Goal: Task Accomplishment & Management: Use online tool/utility

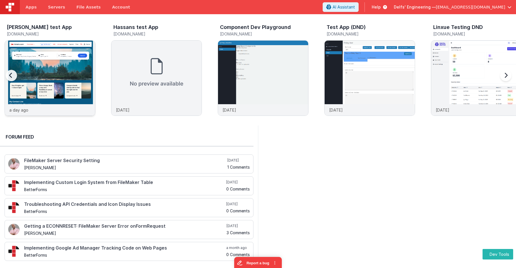
click at [32, 59] on img at bounding box center [50, 86] width 90 height 90
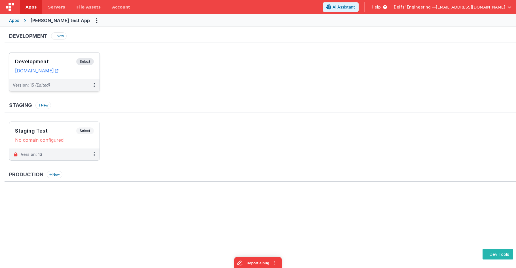
click at [83, 60] on span "Select" at bounding box center [85, 61] width 18 height 7
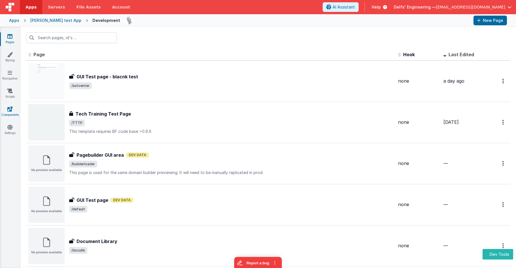
click at [13, 108] on link "Components" at bounding box center [10, 111] width 20 height 11
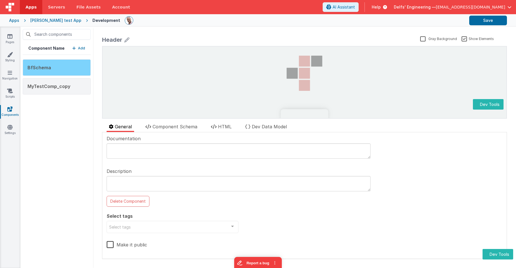
click at [85, 66] on div "BfSchema" at bounding box center [57, 67] width 68 height 16
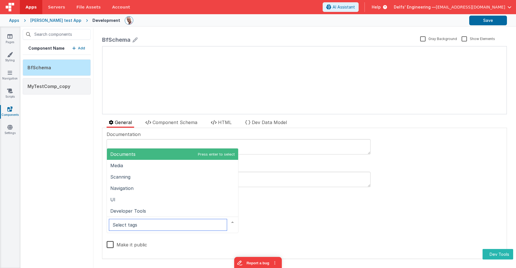
click at [146, 227] on div at bounding box center [173, 225] width 132 height 16
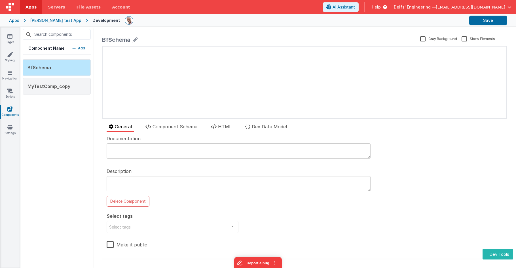
click at [259, 212] on div "Documentation Description Delete Component Select tags Select tags Documents Me…" at bounding box center [305, 195] width 396 height 121
click at [140, 186] on textarea at bounding box center [239, 183] width 264 height 15
click at [83, 49] on p "Add" at bounding box center [81, 48] width 7 height 6
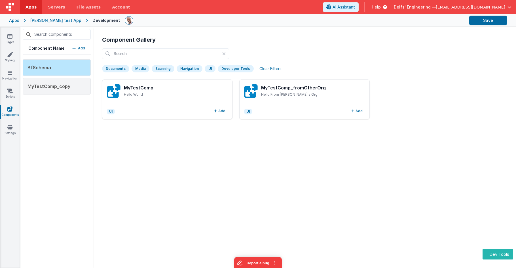
click at [208, 68] on div "UI" at bounding box center [210, 68] width 11 height 7
click at [209, 69] on div "UI" at bounding box center [210, 68] width 11 height 7
click at [270, 69] on div "Clear Filters" at bounding box center [270, 69] width 29 height 8
click at [230, 70] on div "Developer Tools" at bounding box center [236, 68] width 36 height 7
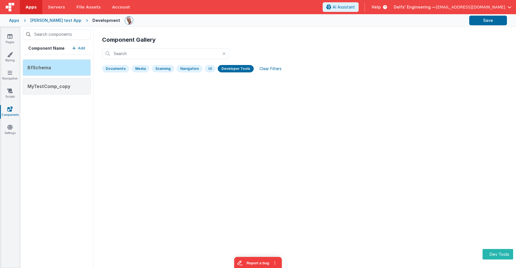
click at [262, 67] on div "Clear Filters" at bounding box center [270, 69] width 29 height 8
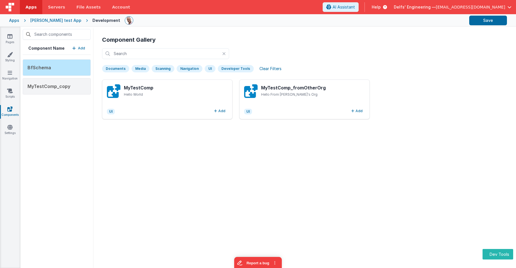
click at [229, 72] on div "Developer Tools" at bounding box center [236, 68] width 36 height 7
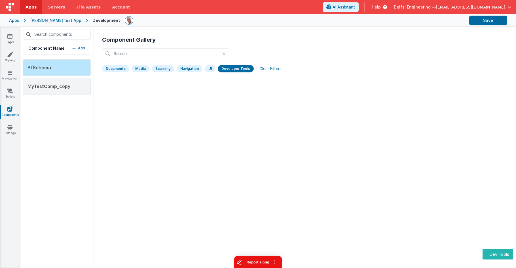
click at [251, 260] on button "Report a bug" at bounding box center [258, 262] width 48 height 12
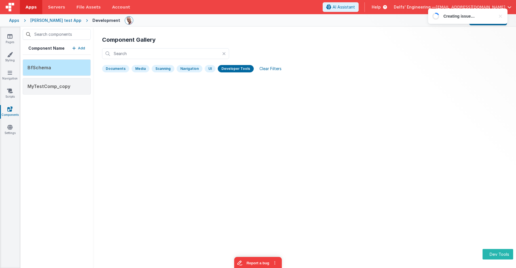
click at [244, 65] on div "Developer Tools" at bounding box center [236, 68] width 36 height 7
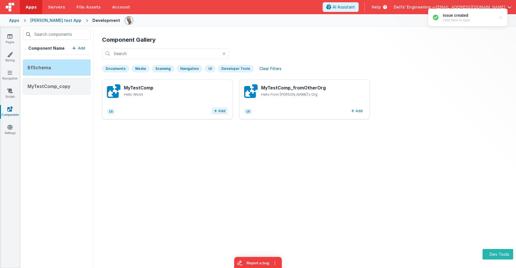
click at [223, 113] on button "Add" at bounding box center [220, 111] width 16 height 7
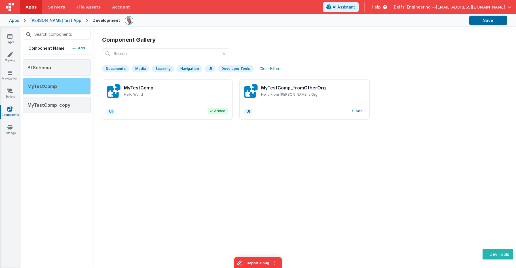
click at [64, 90] on div "MyTestComp" at bounding box center [57, 86] width 68 height 16
click at [64, 85] on div "MyTestComp" at bounding box center [57, 86] width 68 height 16
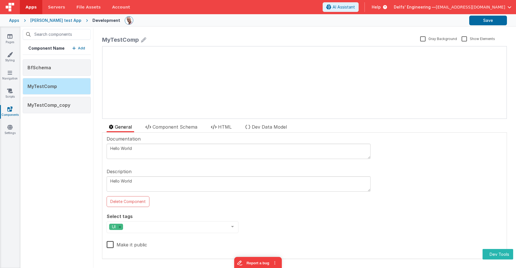
click at [142, 41] on icon at bounding box center [143, 40] width 5 height 8
click at [151, 41] on input "MyTestComp" at bounding box center [187, 41] width 170 height 13
type input "MyTestComp2"
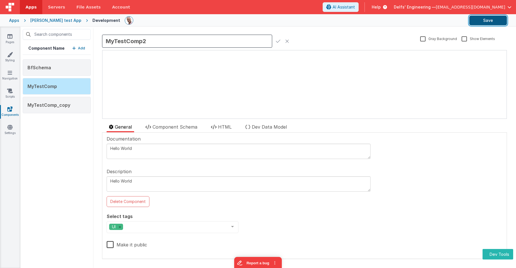
click at [488, 22] on button "Save" at bounding box center [489, 21] width 38 height 10
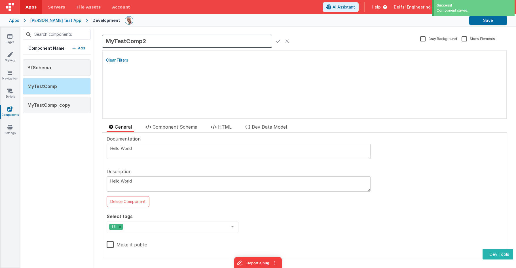
click at [71, 115] on div "Component Name Add BfSchema MyTestComp MyTestComp_copy" at bounding box center [56, 147] width 73 height 241
click at [82, 45] on p "Add" at bounding box center [81, 48] width 7 height 6
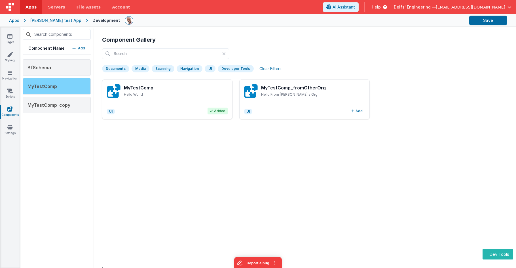
click at [61, 91] on div "MyTestComp" at bounding box center [57, 86] width 68 height 16
click at [60, 88] on div "MyTestComp" at bounding box center [57, 86] width 68 height 16
click at [314, 109] on div "UI Add" at bounding box center [304, 111] width 121 height 7
click at [66, 85] on div "MyTestComp" at bounding box center [57, 86] width 68 height 16
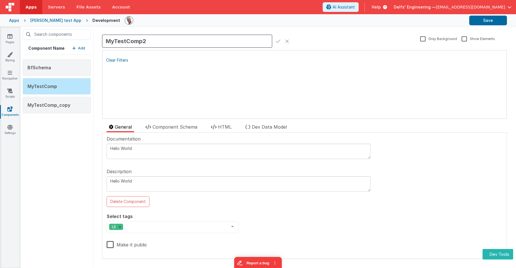
click at [181, 63] on div "Clear Filters" at bounding box center [305, 61] width 404 height 10
click at [278, 42] on icon at bounding box center [278, 41] width 5 height 8
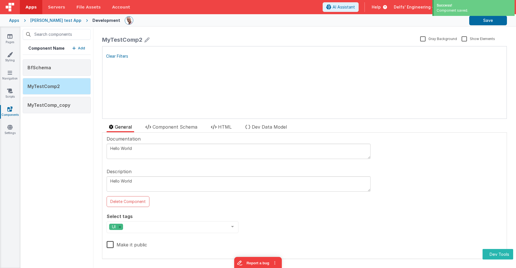
click at [82, 47] on p "Add" at bounding box center [81, 48] width 7 height 6
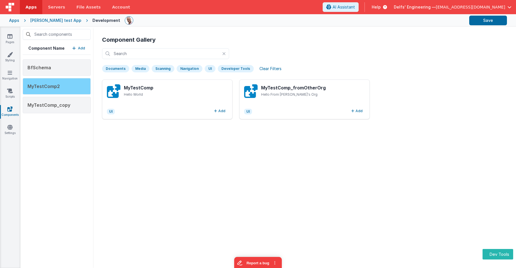
click at [67, 84] on div "MyTestComp2" at bounding box center [57, 86] width 68 height 16
click at [81, 88] on div "MyTestComp2" at bounding box center [57, 86] width 68 height 16
click at [70, 87] on div "MyTestComp2" at bounding box center [57, 86] width 68 height 16
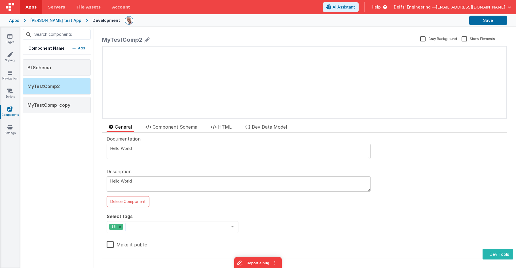
click at [189, 231] on div "UI" at bounding box center [173, 227] width 132 height 12
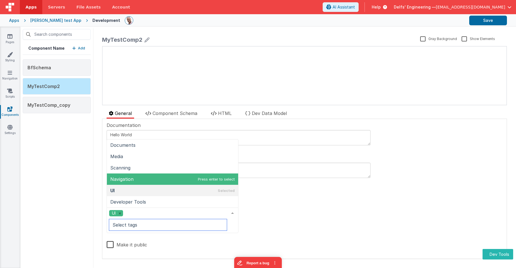
click at [145, 175] on span "Navigation" at bounding box center [172, 178] width 131 height 11
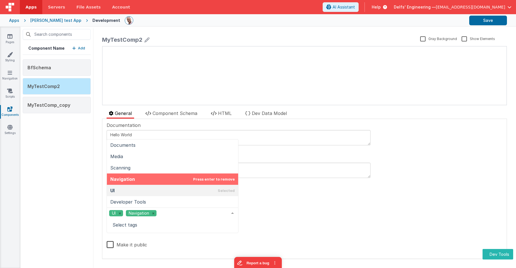
click at [333, 214] on div "Documentation Hello World Description Hello World Delete Component Select tags …" at bounding box center [305, 189] width 396 height 134
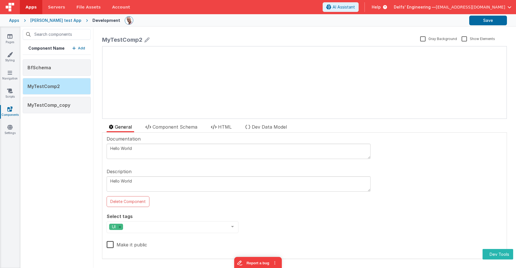
click at [177, 215] on div "Select tags UI Documents Media Scanning Navigation UI Developer Tools List is e…" at bounding box center [173, 223] width 132 height 20
click at [406, 210] on div "Documentation Hello World Description Hello World Delete Component Select tags …" at bounding box center [305, 195] width 396 height 120
click at [436, 6] on span "Delfs' Engineering —" at bounding box center [415, 7] width 42 height 6
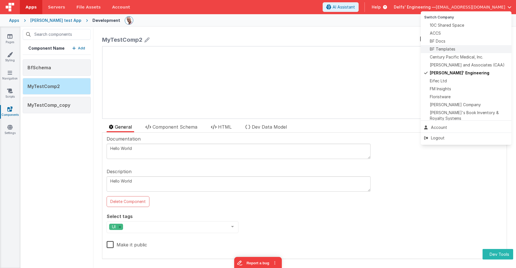
click at [445, 49] on span "BF Templates" at bounding box center [443, 49] width 26 height 6
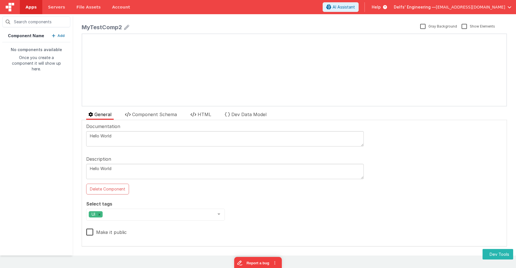
click at [34, 8] on span "Apps" at bounding box center [31, 7] width 11 height 6
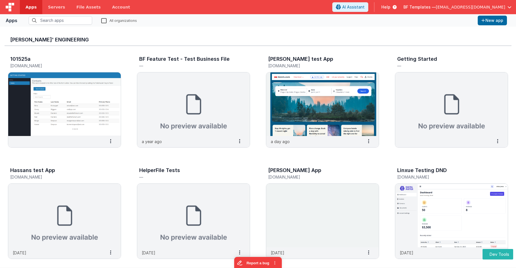
click at [27, 7] on span "Apps" at bounding box center [31, 7] width 11 height 6
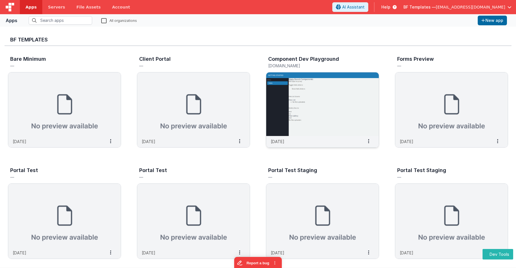
click at [315, 87] on img at bounding box center [322, 104] width 113 height 64
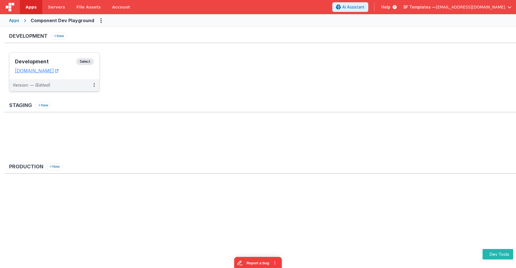
click at [87, 62] on span "Select" at bounding box center [85, 61] width 18 height 7
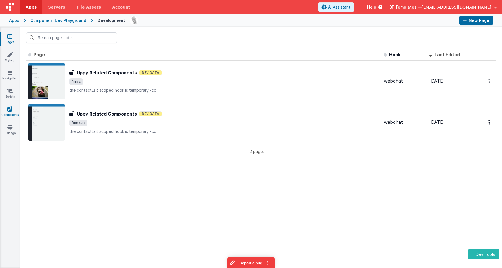
click at [12, 110] on icon at bounding box center [9, 109] width 5 height 6
